Goal: Download file/media

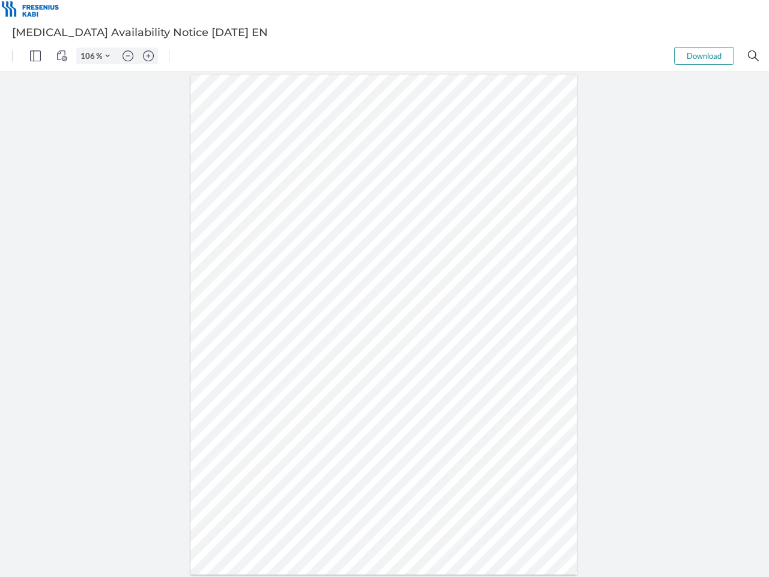
click at [35, 56] on img "Panel" at bounding box center [35, 55] width 11 height 11
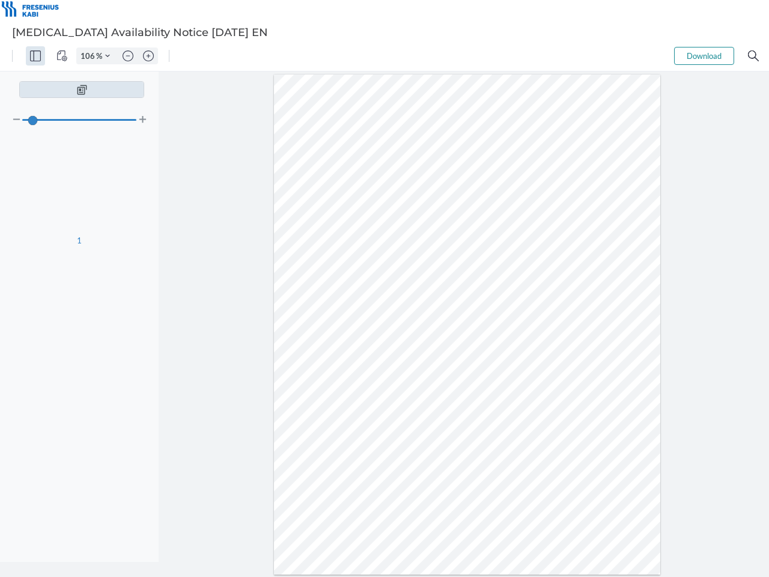
click at [62, 56] on img "View Controls" at bounding box center [61, 55] width 11 height 11
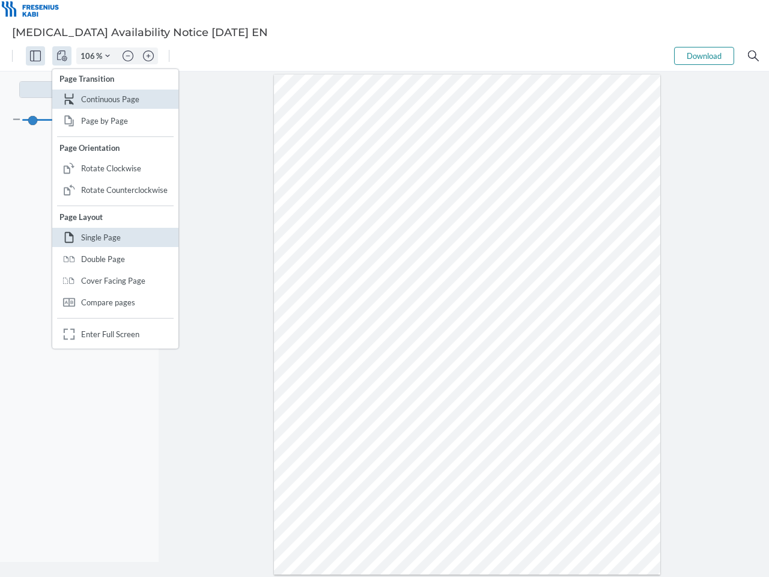
click at [89, 56] on input "106" at bounding box center [86, 55] width 19 height 11
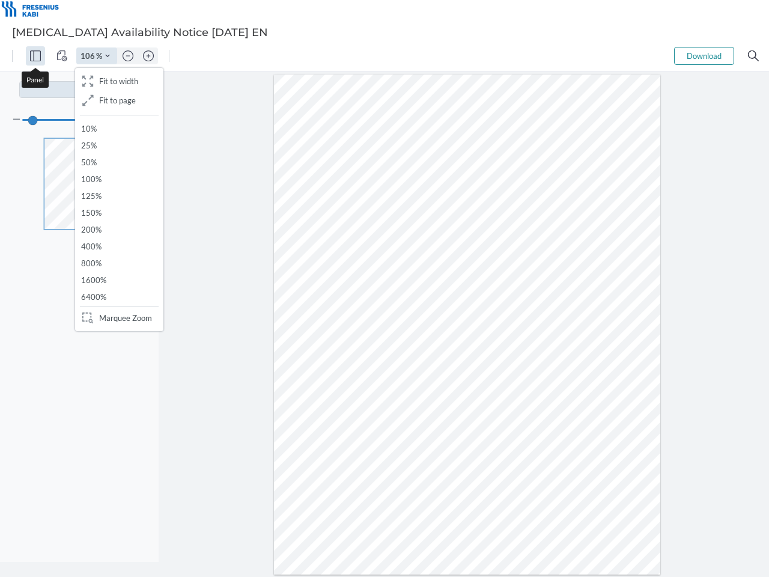
click at [108, 56] on img "Zoom Controls" at bounding box center [107, 55] width 5 height 5
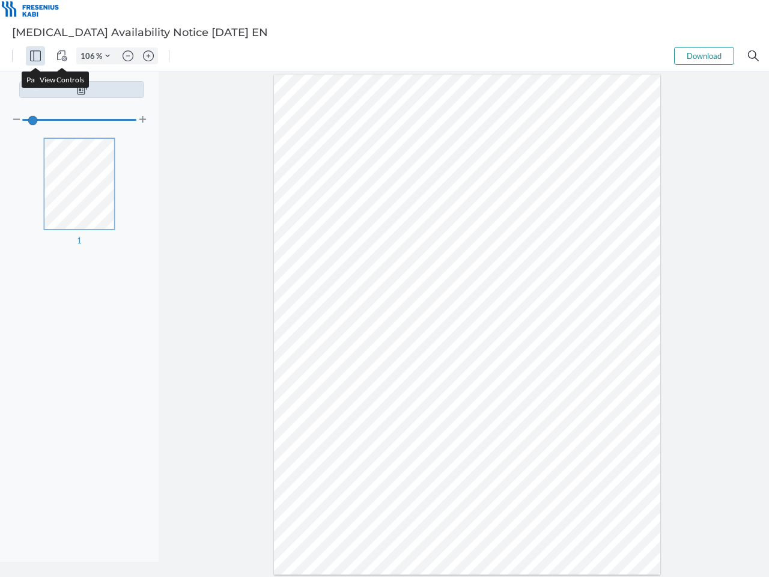
click at [128, 56] on img "Zoom out" at bounding box center [128, 55] width 11 height 11
click at [148, 56] on img "Zoom in" at bounding box center [148, 55] width 11 height 11
type input "106"
click at [704, 56] on button "Download" at bounding box center [704, 56] width 60 height 18
click at [753, 56] on img "Search" at bounding box center [753, 55] width 11 height 11
